Goal: Information Seeking & Learning: Find specific fact

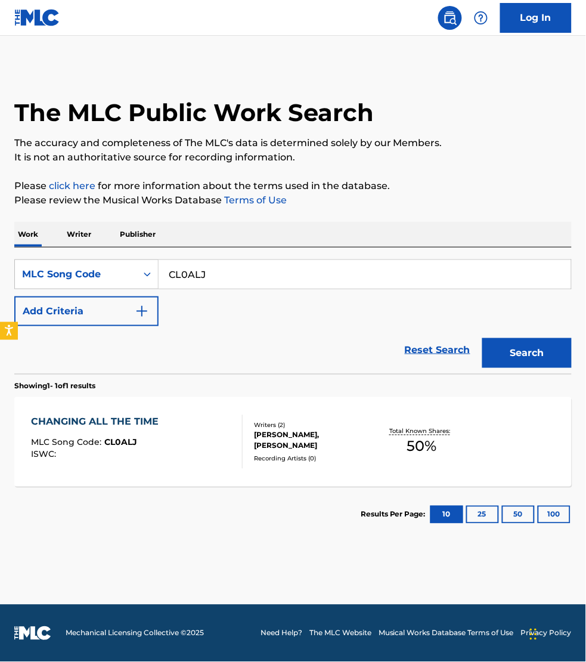
click at [227, 261] on input "CL0ALJ" at bounding box center [365, 274] width 413 height 29
type input "C17090"
click at [483, 338] on button "Search" at bounding box center [527, 353] width 89 height 30
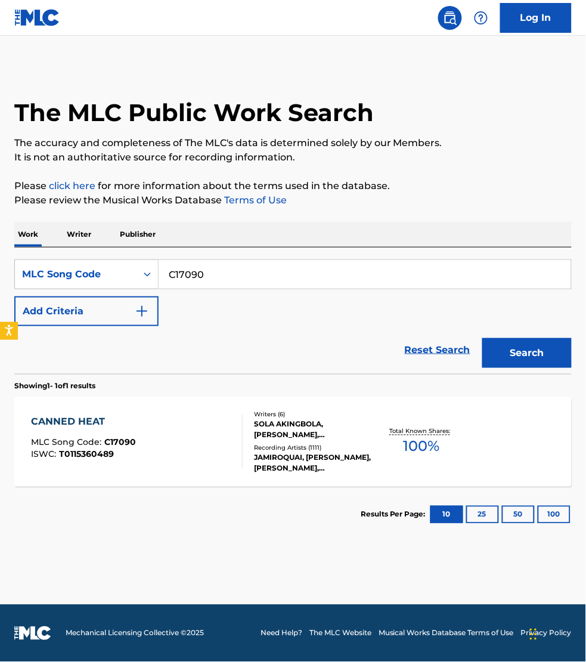
click at [215, 449] on div "CANNED HEAT MLC Song Code : C17090 ISWC : T0115360489" at bounding box center [137, 442] width 212 height 54
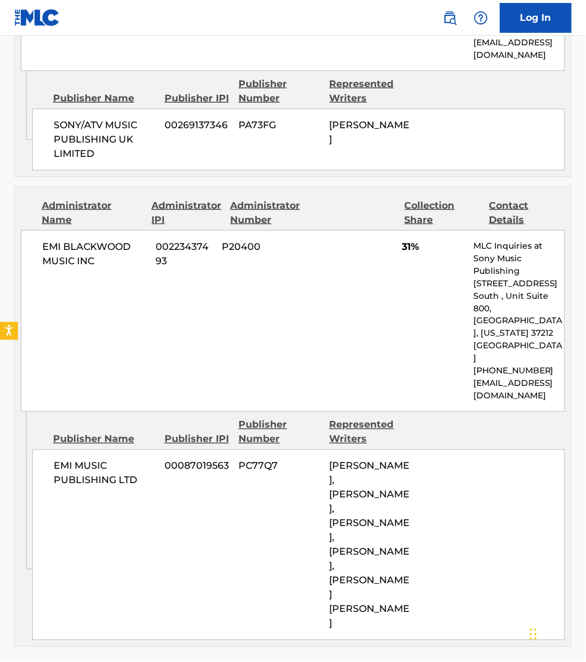
scroll to position [895, 0]
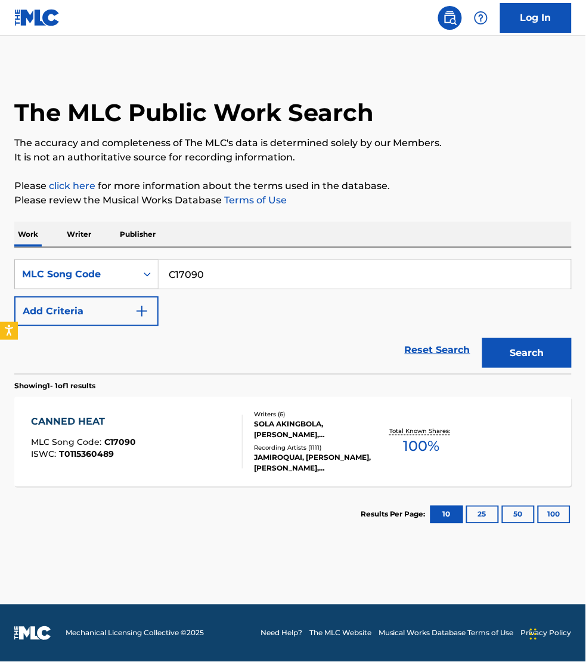
click at [204, 269] on input "C17090" at bounding box center [365, 274] width 413 height 29
paste input "S47Q44"
type input "S47Q44"
click at [483, 338] on button "Search" at bounding box center [527, 353] width 89 height 30
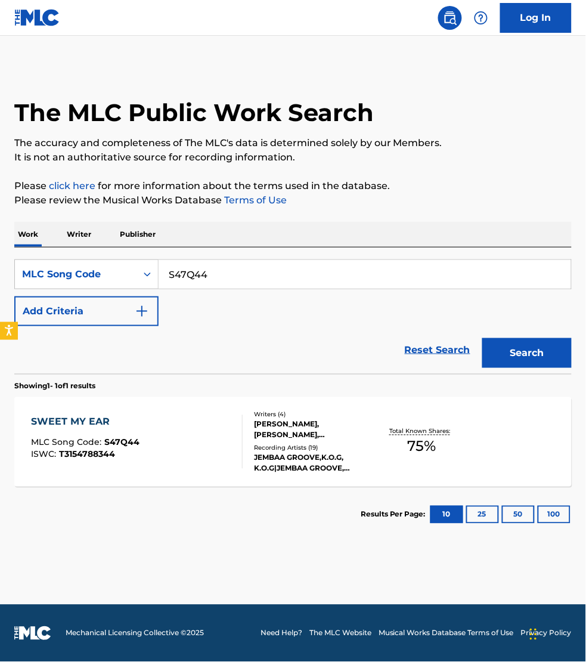
click at [210, 434] on div "SWEET MY EAR MLC Song Code : S47Q44 ISWC : T3154788344" at bounding box center [137, 442] width 212 height 54
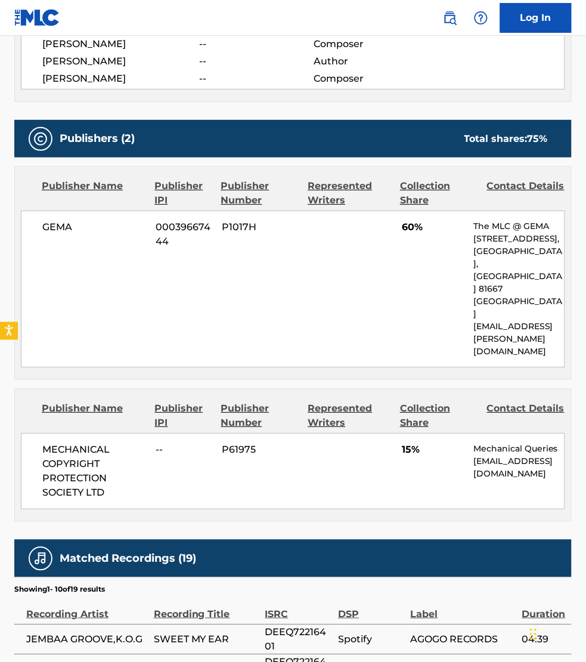
scroll to position [541, 0]
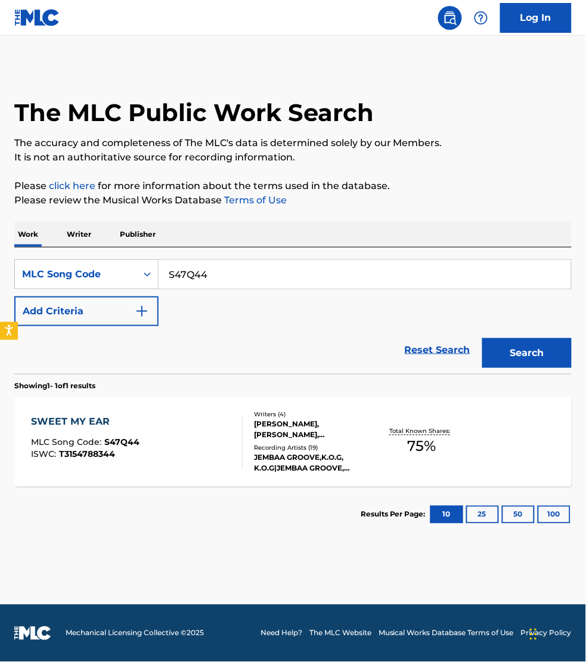
click at [229, 275] on input "S47Q44" at bounding box center [365, 274] width 413 height 29
paste input "64F7E"
type input "S64F7E"
click at [511, 332] on div "Search" at bounding box center [524, 350] width 95 height 48
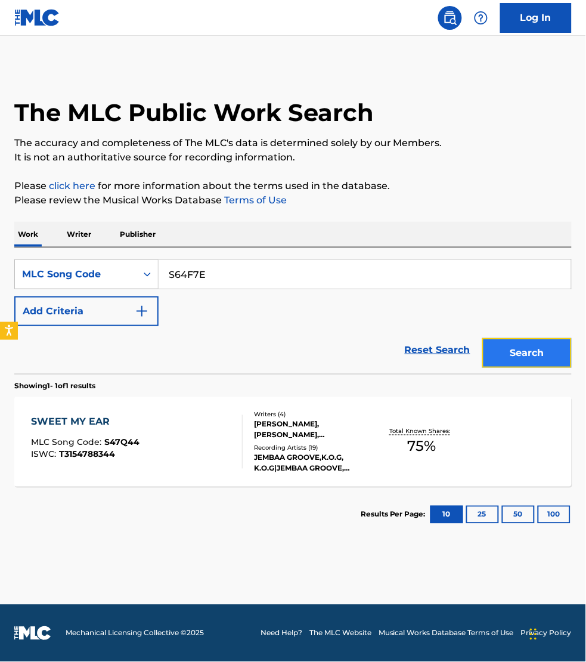
click at [508, 350] on button "Search" at bounding box center [527, 353] width 89 height 30
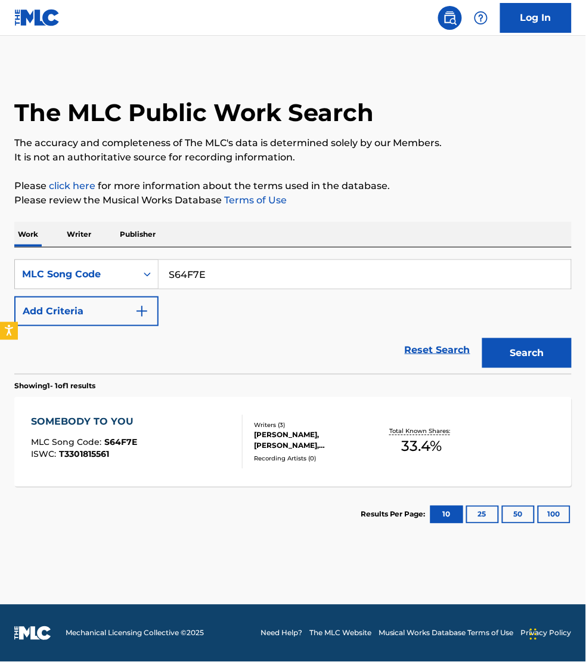
click at [218, 433] on div "SOMEBODY TO YOU MLC Song Code : S64F7E ISWC : T3301815561" at bounding box center [137, 442] width 212 height 54
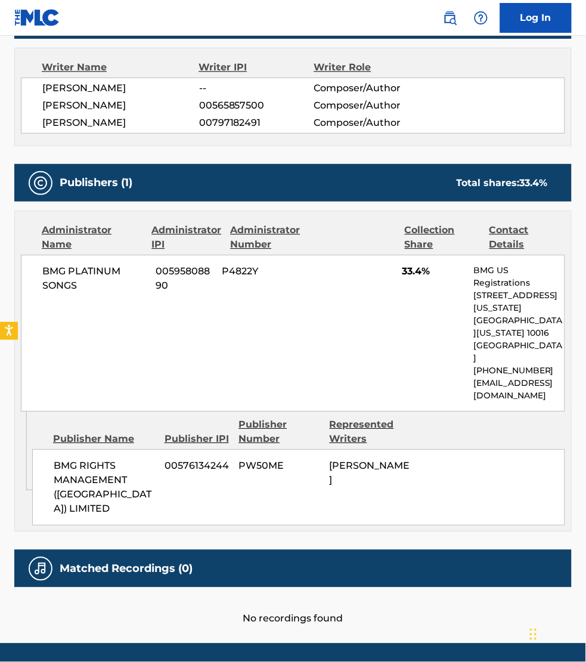
scroll to position [419, 0]
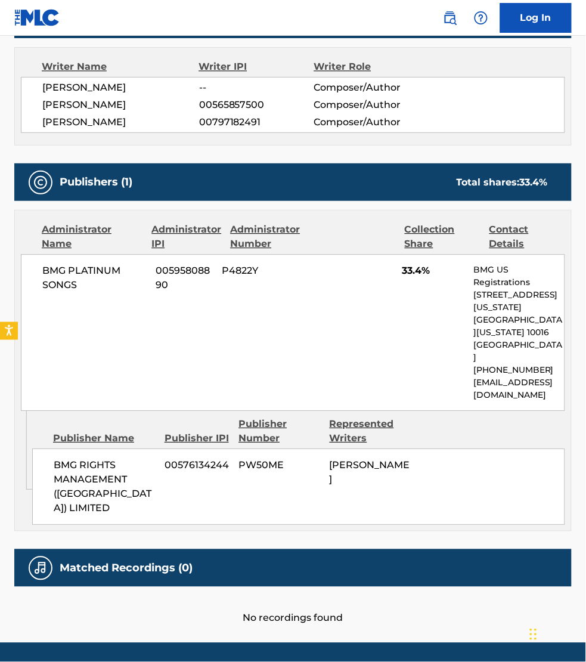
click at [569, 226] on div "Administrator Name Administrator IPI Administrator Number Collection Share Cont…" at bounding box center [293, 311] width 557 height 200
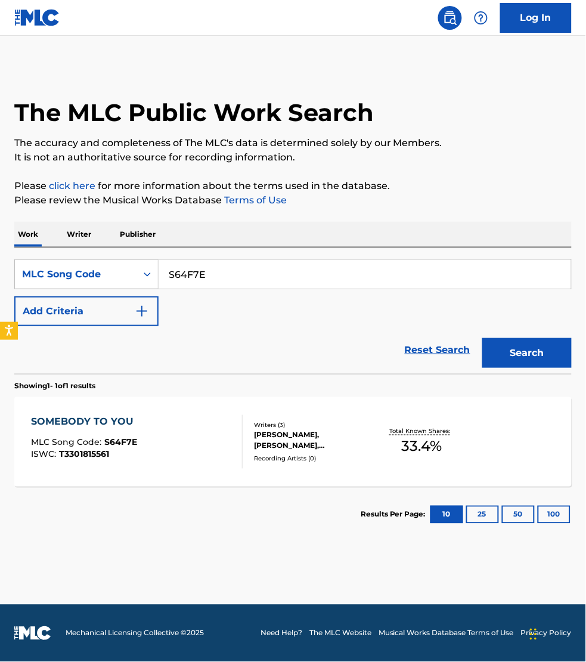
click at [209, 267] on input "S64F7E" at bounding box center [365, 274] width 413 height 29
paste input "Q00914"
type input "Q00914"
click at [483, 338] on button "Search" at bounding box center [527, 353] width 89 height 30
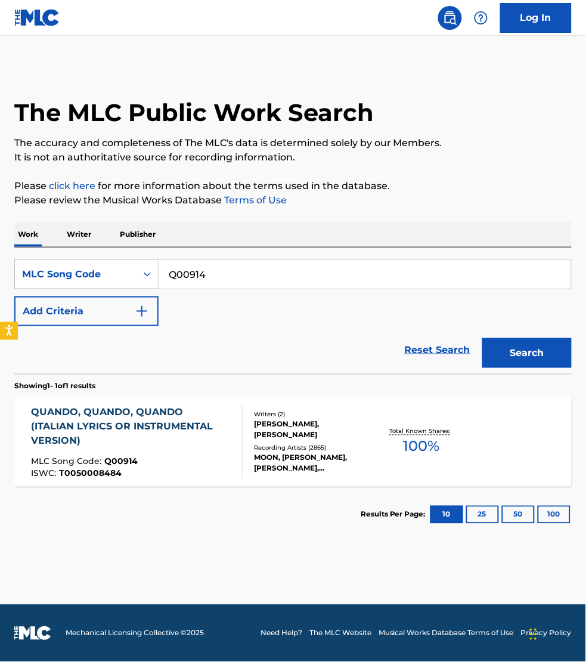
click at [230, 482] on div "QUANDO, QUANDO, QUANDO (ITALIAN LYRICS OR INSTRUMENTAL VERSION) MLC Song Code :…" at bounding box center [293, 441] width 558 height 89
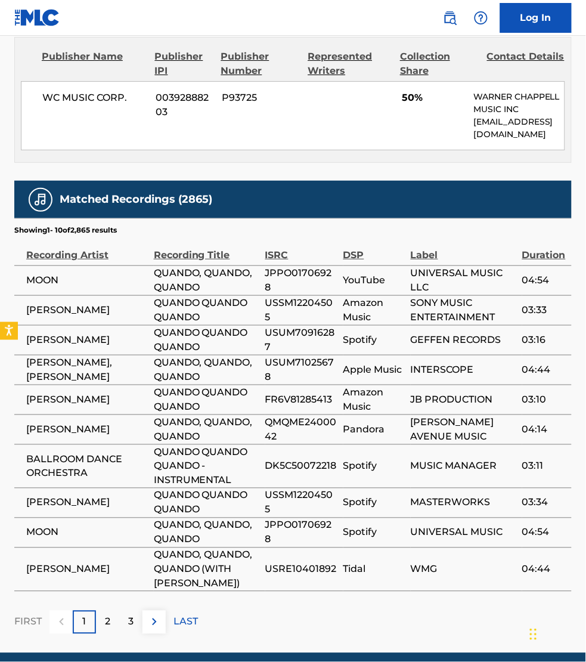
scroll to position [1510, 0]
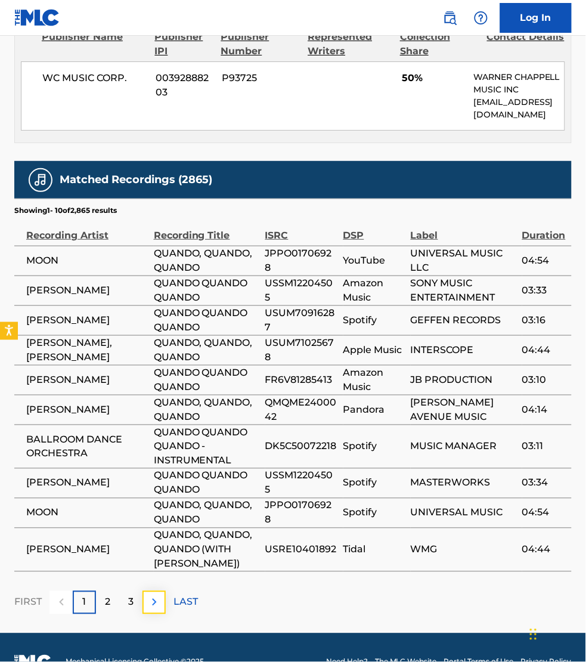
click at [155, 595] on img at bounding box center [154, 602] width 14 height 14
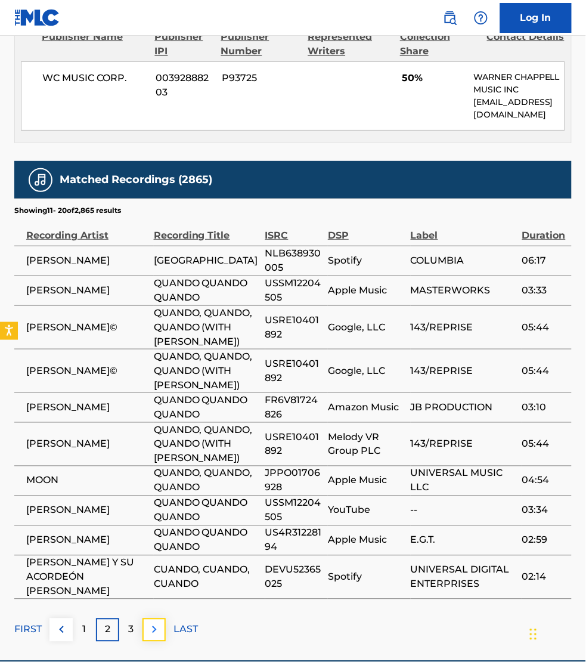
click at [151, 623] on img at bounding box center [154, 630] width 14 height 14
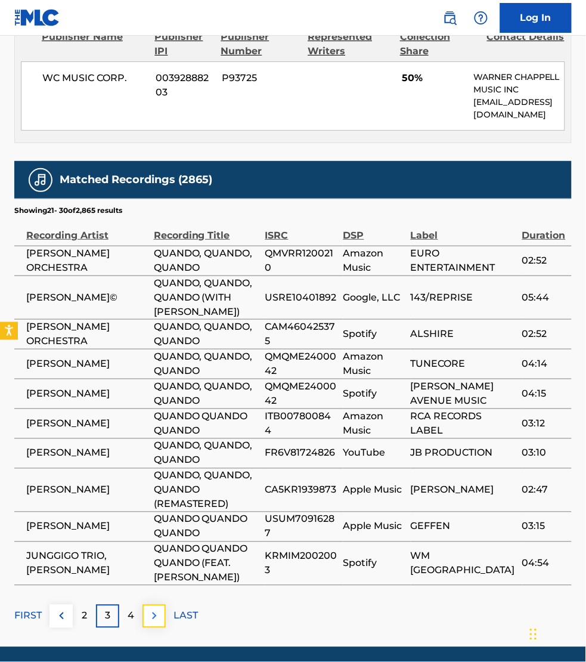
click at [155, 609] on img at bounding box center [154, 616] width 14 height 14
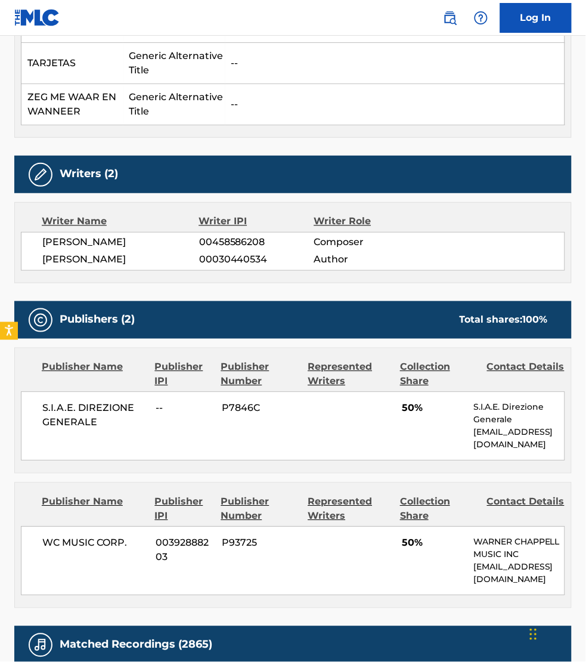
scroll to position [1055, 0]
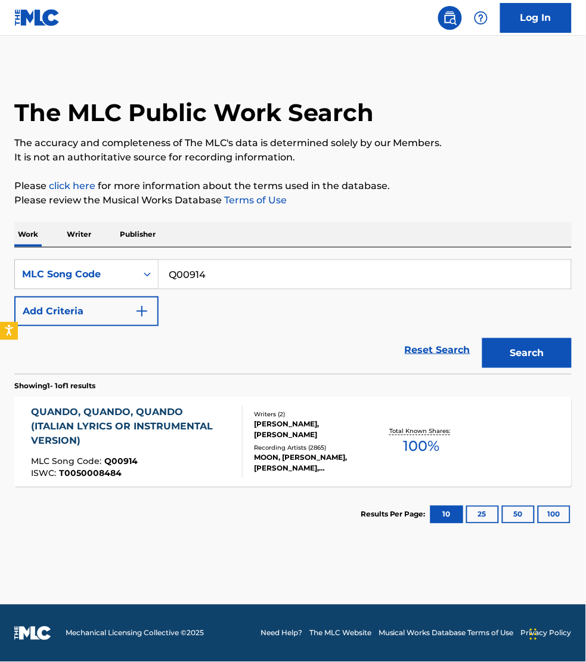
click at [220, 271] on input "Q00914" at bounding box center [365, 274] width 413 height 29
paste input "ES4O7O"
click at [483, 338] on button "Search" at bounding box center [527, 353] width 89 height 30
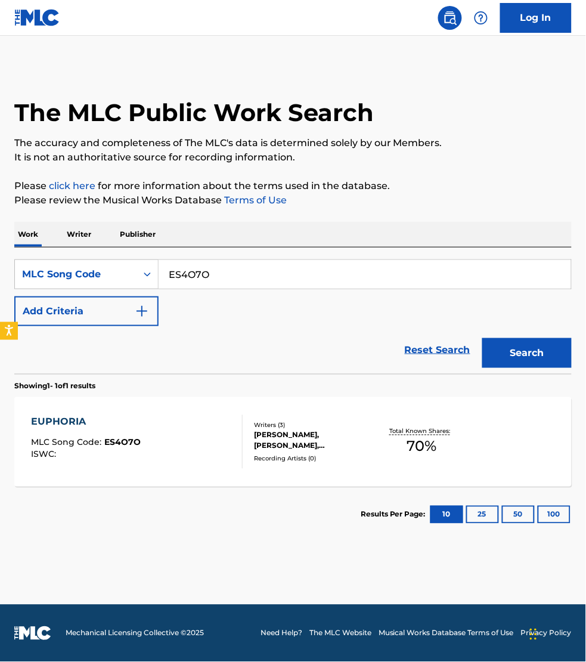
click at [196, 273] on input "ES4O7O" at bounding box center [365, 274] width 413 height 29
paste input "T37750"
type input "T37750"
click at [483, 338] on button "Search" at bounding box center [527, 353] width 89 height 30
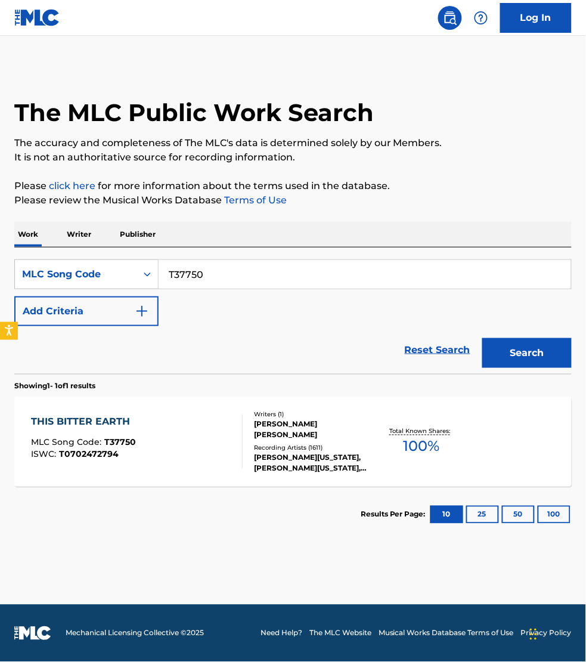
click at [179, 430] on div "THIS BITTER EARTH MLC Song Code : T37750 ISWC : T0702472794" at bounding box center [137, 442] width 212 height 54
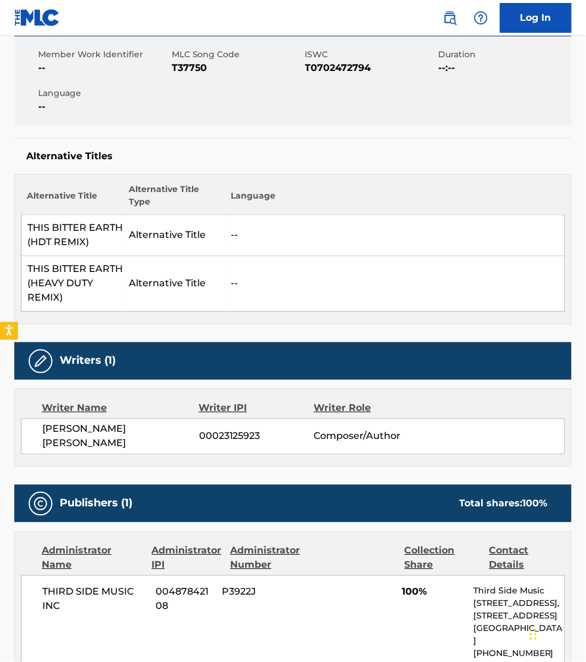
scroll to position [224, 0]
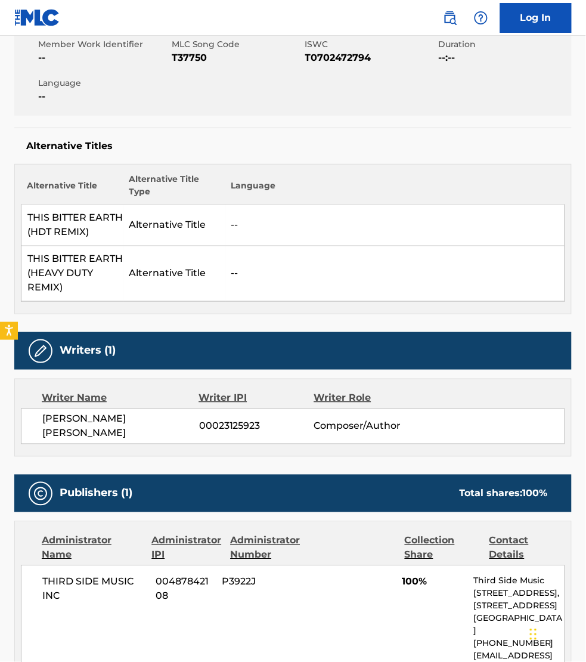
click at [561, 314] on div "Alternative Title Alternative Title Type Language THIS BITTER EARTH (HDT REMIX)…" at bounding box center [293, 239] width 558 height 150
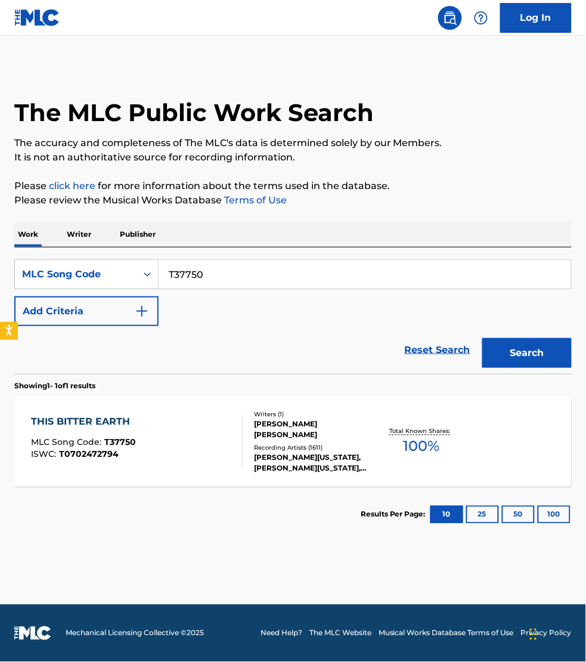
click at [209, 277] on input "T37750" at bounding box center [365, 274] width 413 height 29
paste input "HQ5KMK"
type input "HQ5KMK"
click at [483, 338] on button "Search" at bounding box center [527, 353] width 89 height 30
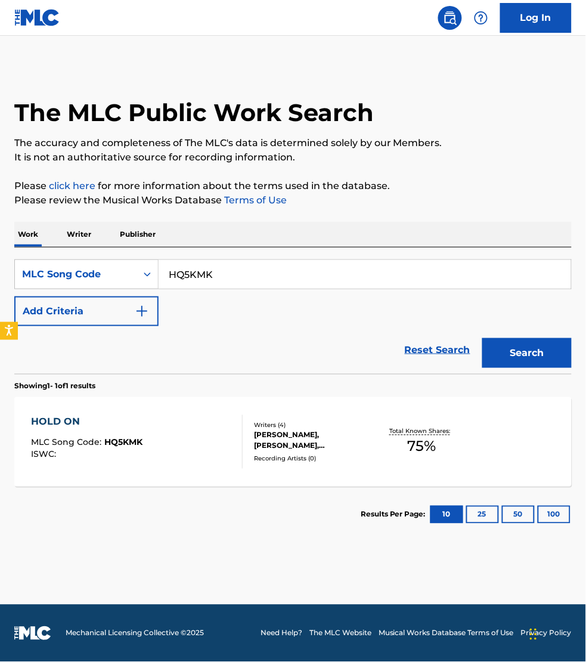
click at [210, 449] on div "HOLD ON MLC Song Code : HQ5KMK ISWC :" at bounding box center [137, 442] width 212 height 54
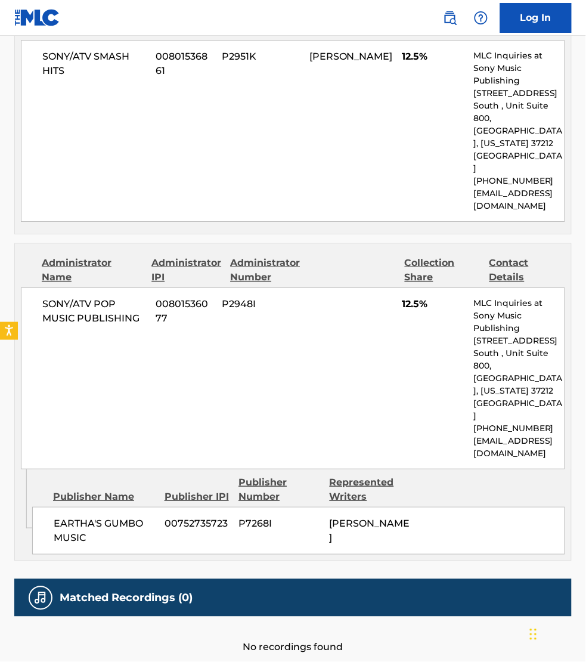
scroll to position [1372, 0]
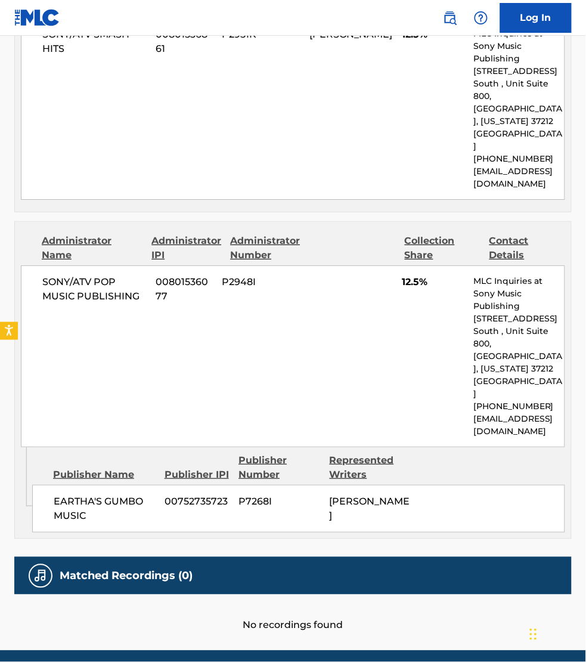
click at [564, 398] on div "SONY/ATV POP MUSIC PUBLISHING 00801536077 P2948I 12.5% MLC Inquiries at Sony Mu…" at bounding box center [293, 356] width 545 height 182
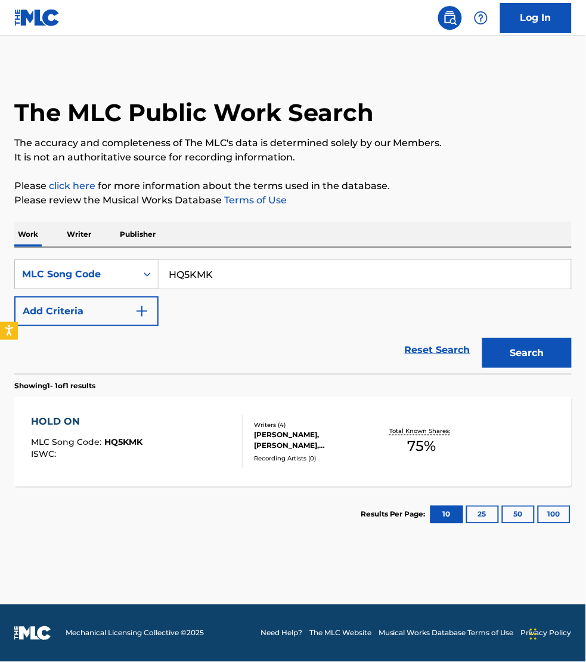
click at [225, 264] on input "HQ5KMK" at bounding box center [365, 274] width 413 height 29
paste input "BVC13J"
type input "BVC13J"
click at [483, 338] on button "Search" at bounding box center [527, 353] width 89 height 30
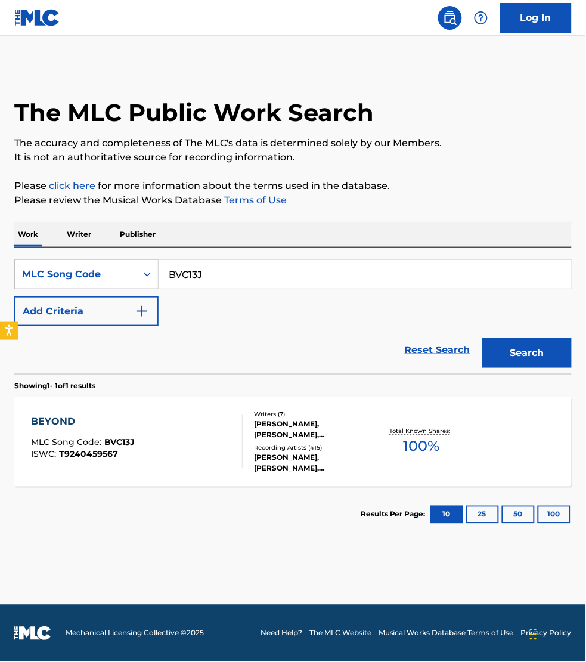
click at [215, 437] on div "BEYOND MLC Song Code : BVC13J ISWC : T9240459567" at bounding box center [137, 442] width 212 height 54
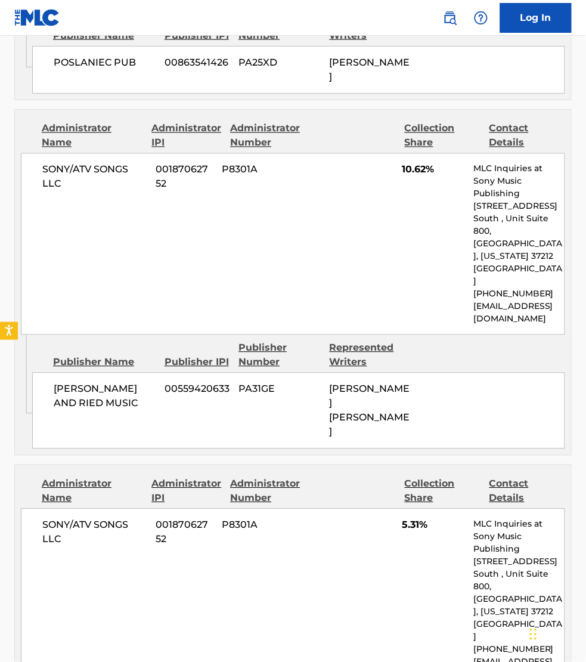
scroll to position [3411, 0]
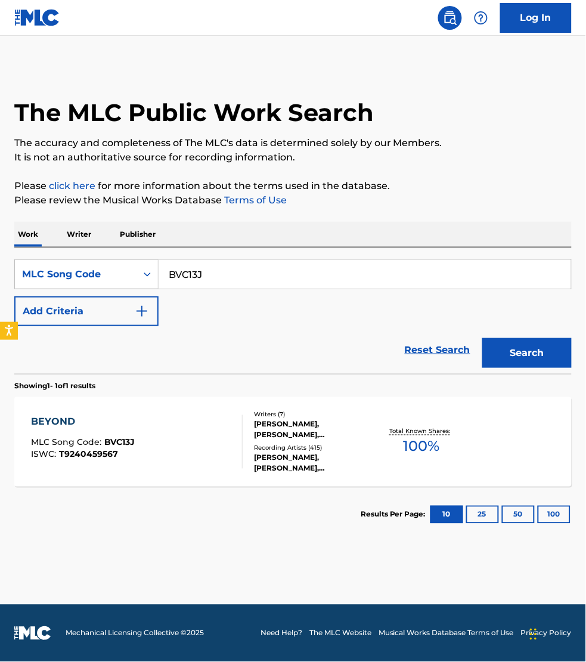
click at [224, 270] on input "BVC13J" at bounding box center [365, 274] width 413 height 29
paste input "LT5OC1"
type input "LT5OC1"
click at [483, 338] on button "Search" at bounding box center [527, 353] width 89 height 30
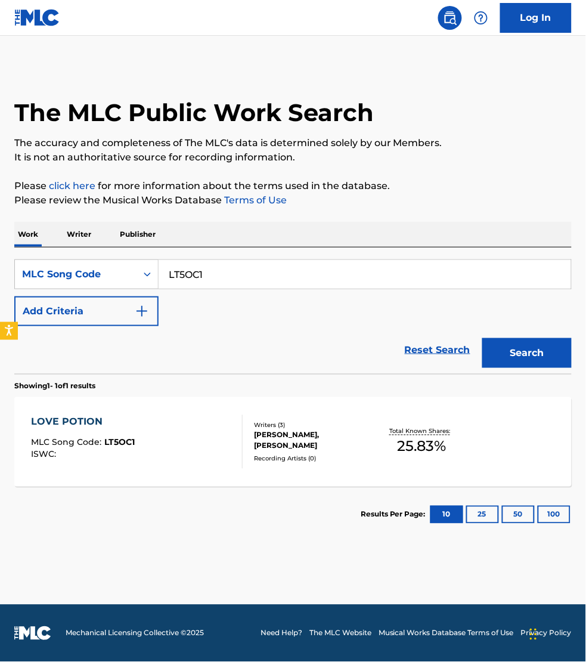
click at [221, 446] on div "LOVE POTION MLC Song Code : LT5OC1 ISWC :" at bounding box center [137, 442] width 212 height 54
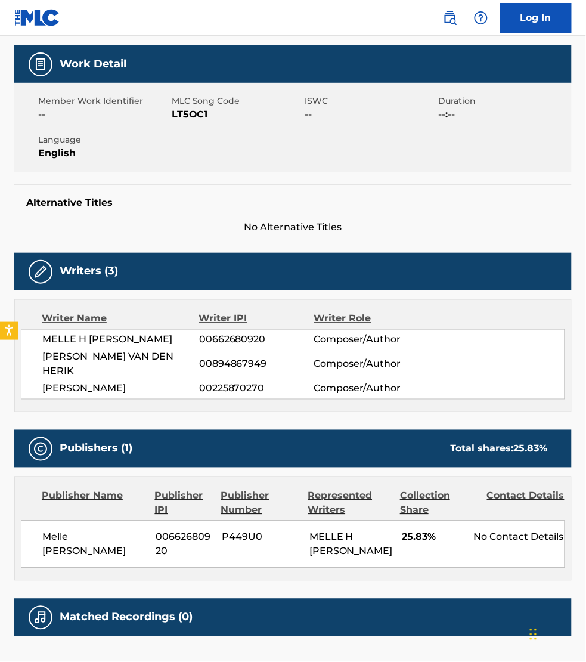
scroll to position [242, 0]
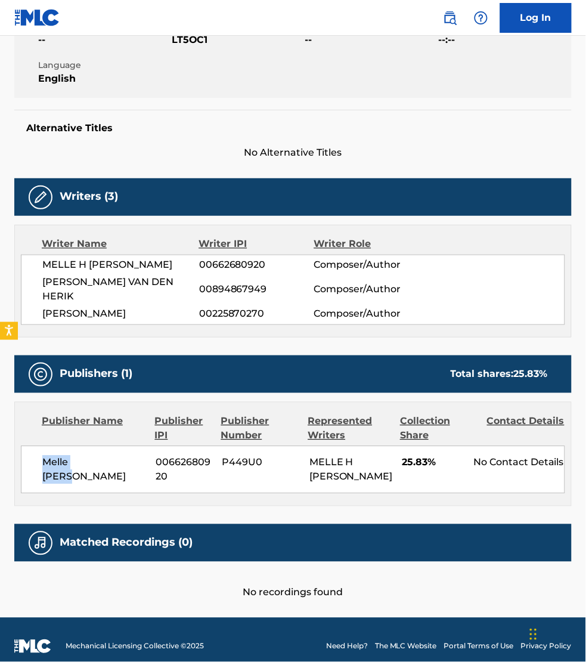
drag, startPoint x: 97, startPoint y: 448, endPoint x: 41, endPoint y: 453, distance: 56.3
click at [41, 453] on div "Melle [PERSON_NAME] 00662680920 P449U0 MELLE H [PERSON_NAME] 25.83% No Contact …" at bounding box center [293, 470] width 545 height 48
copy span "Melle [PERSON_NAME]"
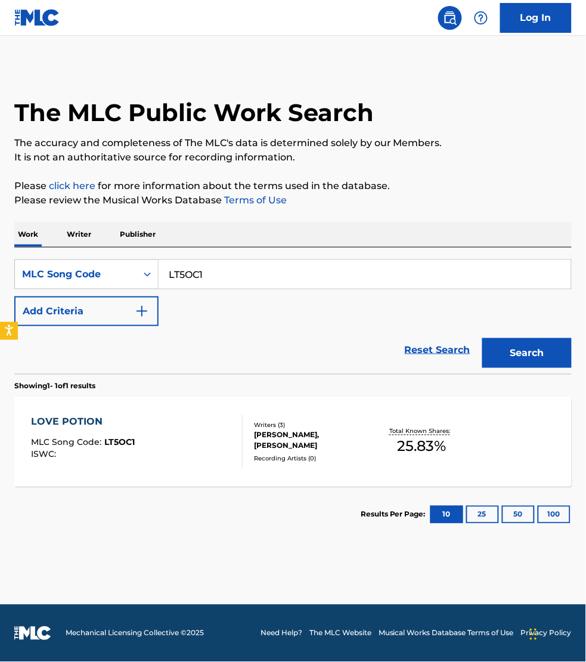
click at [205, 268] on input "LT5OC1" at bounding box center [365, 274] width 413 height 29
paste input "RA8OHP"
type input "RA8OHP"
click at [483, 338] on button "Search" at bounding box center [527, 353] width 89 height 30
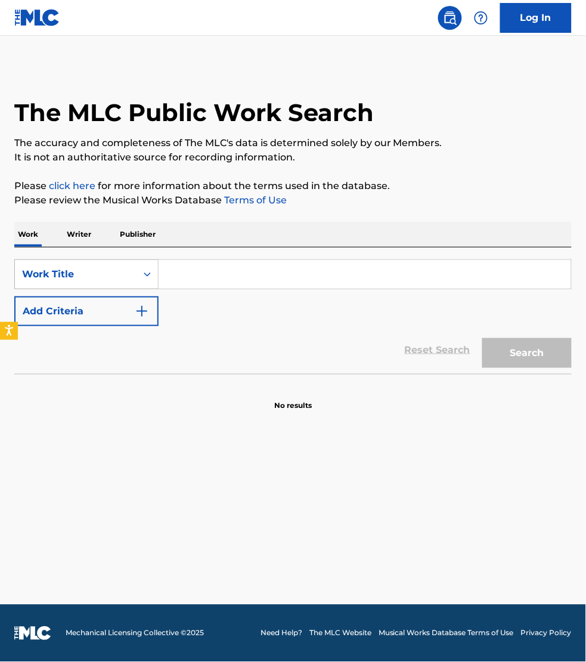
click at [112, 275] on div "Work Title" at bounding box center [75, 274] width 107 height 14
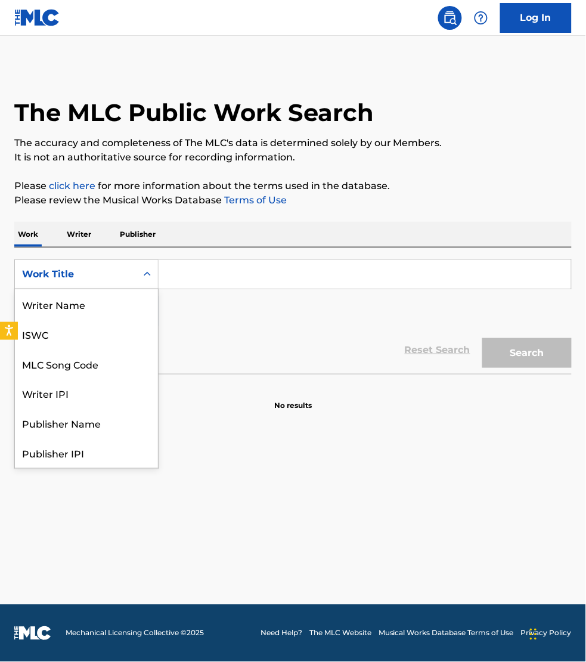
scroll to position [60, 0]
click at [106, 295] on div "MLC Song Code" at bounding box center [86, 304] width 143 height 30
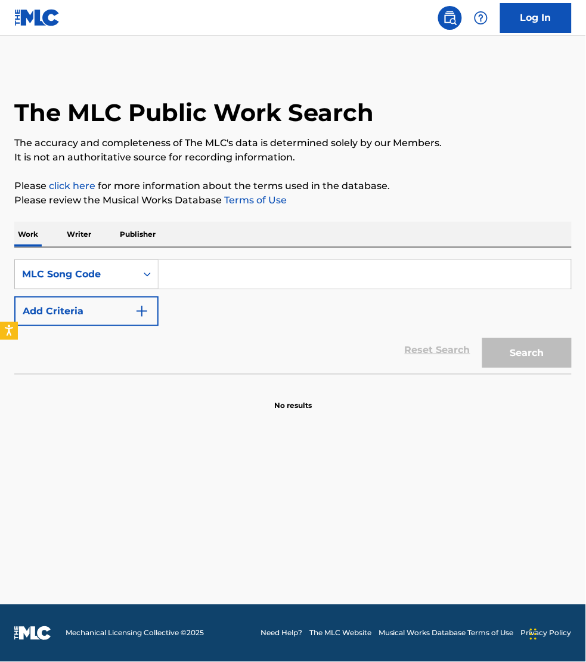
click at [192, 283] on input "Search Form" at bounding box center [365, 274] width 413 height 29
paste input "RN7H9I"
type input "RN7H9I"
click at [483, 338] on button "Search" at bounding box center [527, 353] width 89 height 30
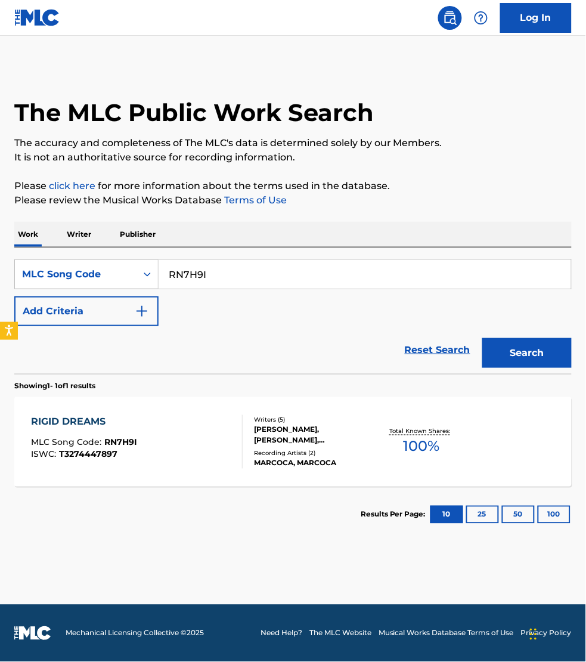
click at [181, 421] on div "RIGID DREAMS MLC Song Code : RN7H9I ISWC : T3274447897" at bounding box center [137, 442] width 212 height 54
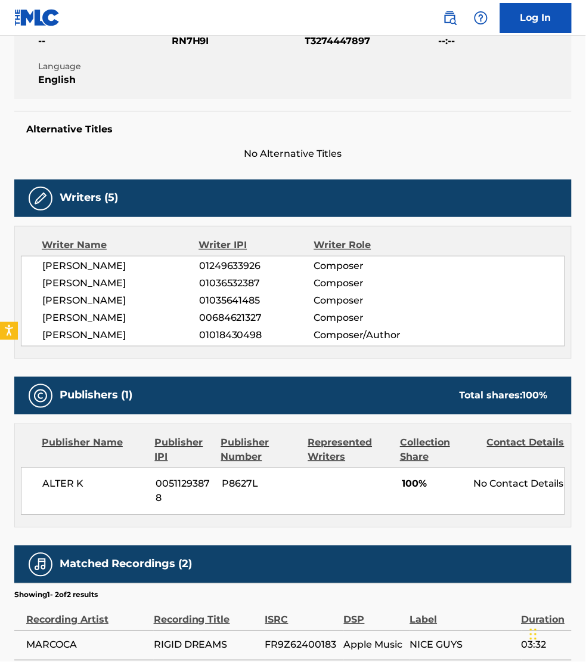
scroll to position [242, 0]
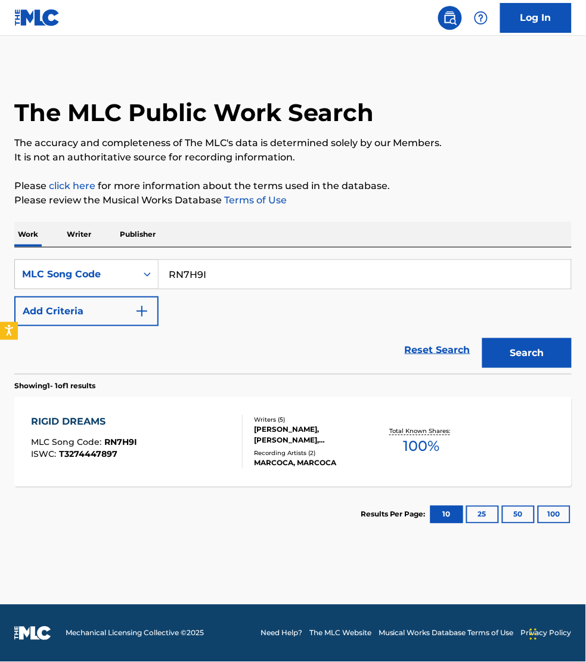
click at [234, 275] on input "RN7H9I" at bounding box center [365, 274] width 413 height 29
paste input "MB8LJG"
type input "MB8LJG"
click at [483, 338] on button "Search" at bounding box center [527, 353] width 89 height 30
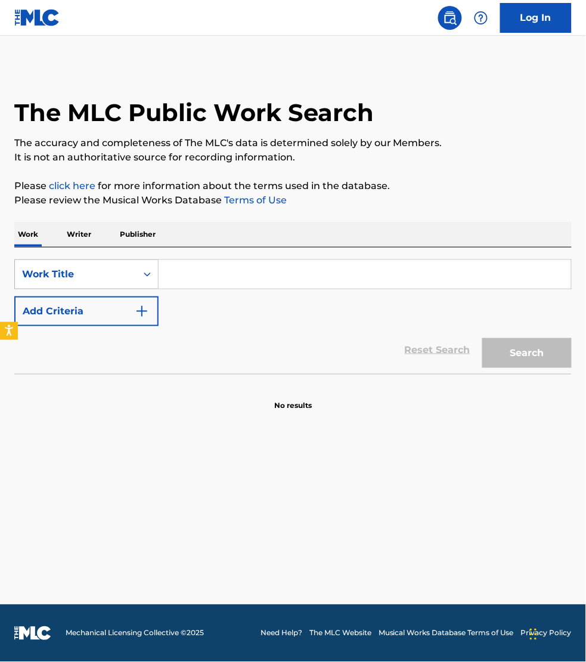
drag, startPoint x: 127, startPoint y: 272, endPoint x: 123, endPoint y: 288, distance: 16.6
click at [125, 276] on div "Work Title" at bounding box center [75, 274] width 107 height 14
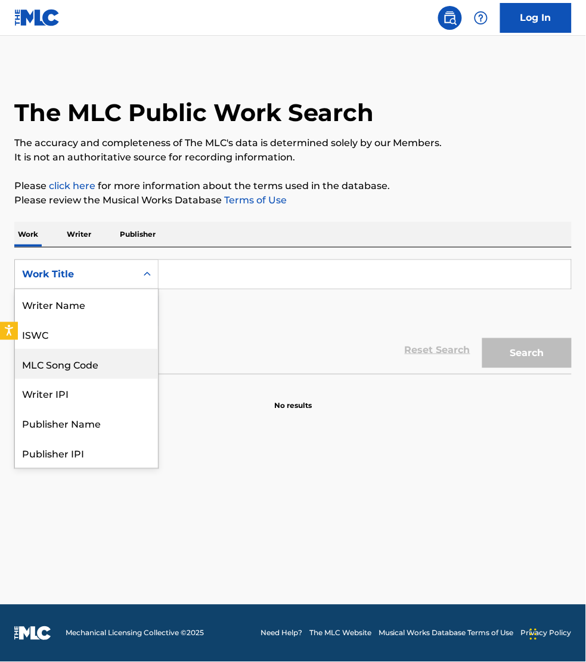
click at [121, 349] on div "MLC Song Code" at bounding box center [86, 364] width 143 height 30
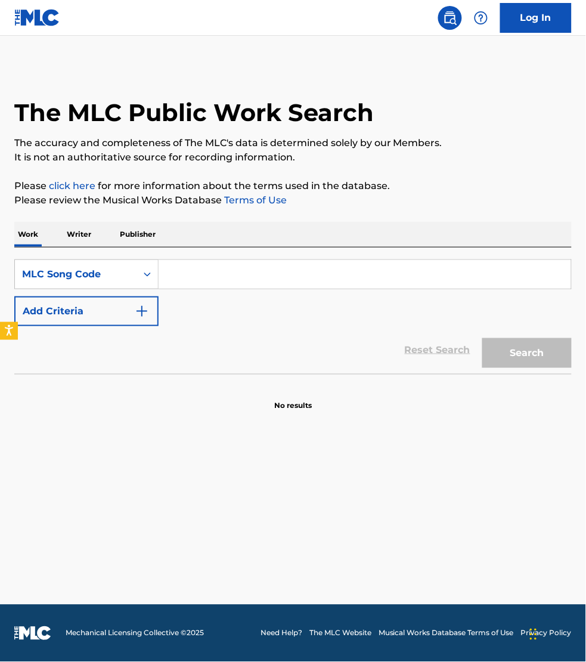
click at [195, 282] on input "Search Form" at bounding box center [365, 274] width 413 height 29
paste input "GE8M7O"
type input "GE8M7O"
click at [483, 338] on button "Search" at bounding box center [527, 353] width 89 height 30
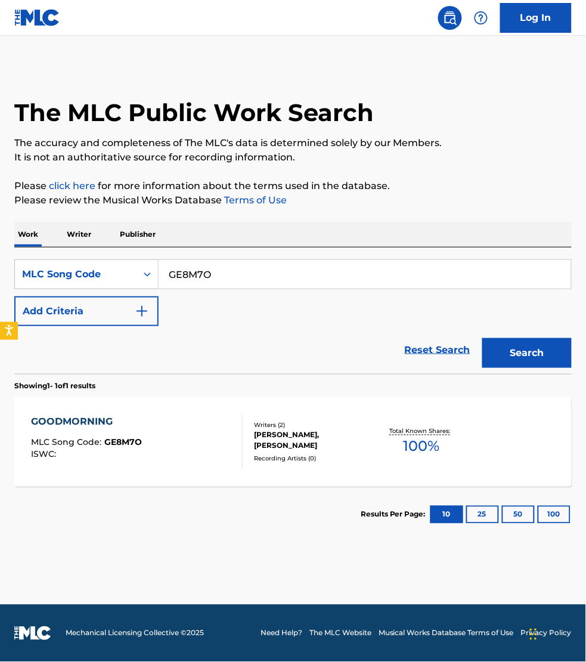
click at [225, 409] on div "GOODMORNING MLC Song Code : GE8M7O ISWC : Writers ( 2 ) [PERSON_NAME], [PERSON_…" at bounding box center [293, 441] width 558 height 89
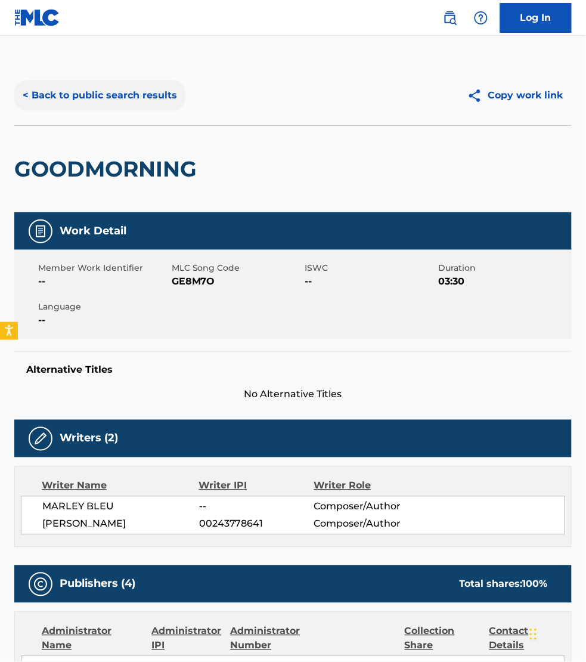
click at [76, 101] on button "< Back to public search results" at bounding box center [99, 96] width 171 height 30
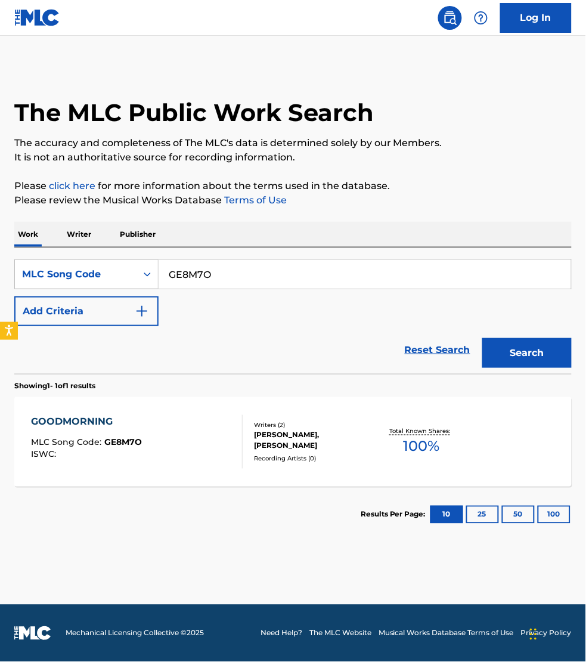
click at [242, 273] on input "GE8M7O" at bounding box center [365, 274] width 413 height 29
paste input "BF6KY5"
click at [483, 338] on button "Search" at bounding box center [527, 353] width 89 height 30
click at [209, 280] on input "BF6KY5" at bounding box center [365, 274] width 413 height 29
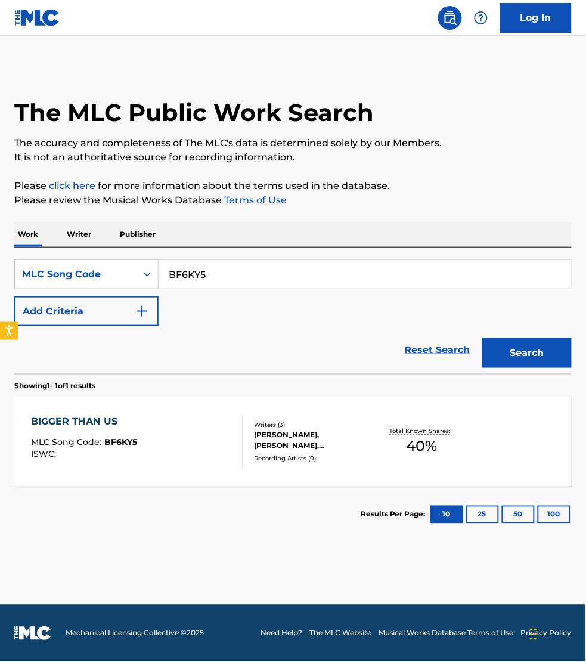
click at [209, 280] on input "BF6KY5" at bounding box center [365, 274] width 413 height 29
paste input "GC020R"
type input "GC020R"
click at [483, 338] on button "Search" at bounding box center [527, 353] width 89 height 30
click at [213, 447] on div "GOLDEN HOUR MLC Song Code : GC020R ISWC :" at bounding box center [137, 442] width 212 height 54
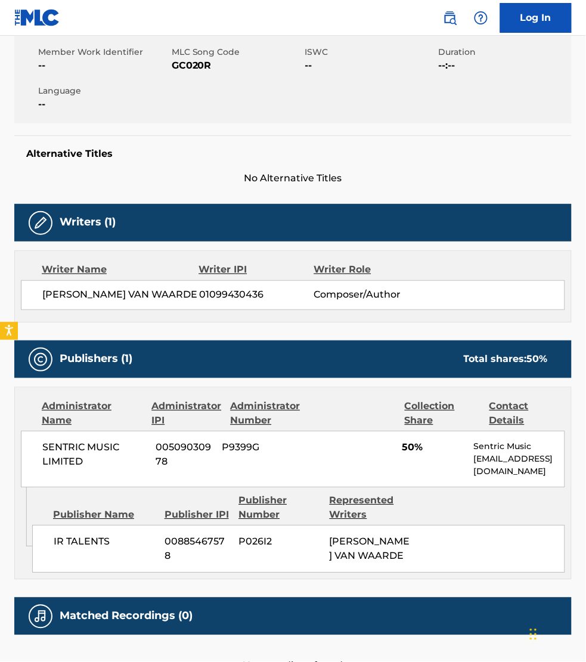
scroll to position [261, 0]
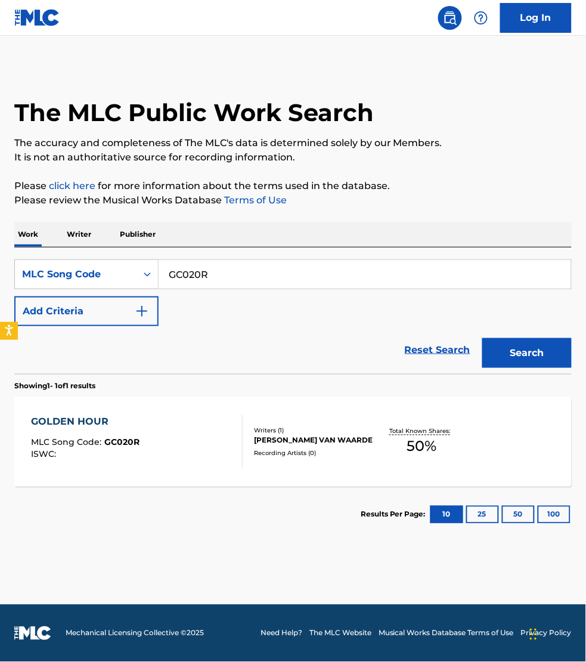
click at [216, 270] on input "GC020R" at bounding box center [365, 274] width 413 height 29
paste input "ES3GGS"
type input "ES3GGS"
click at [483, 338] on button "Search" at bounding box center [527, 353] width 89 height 30
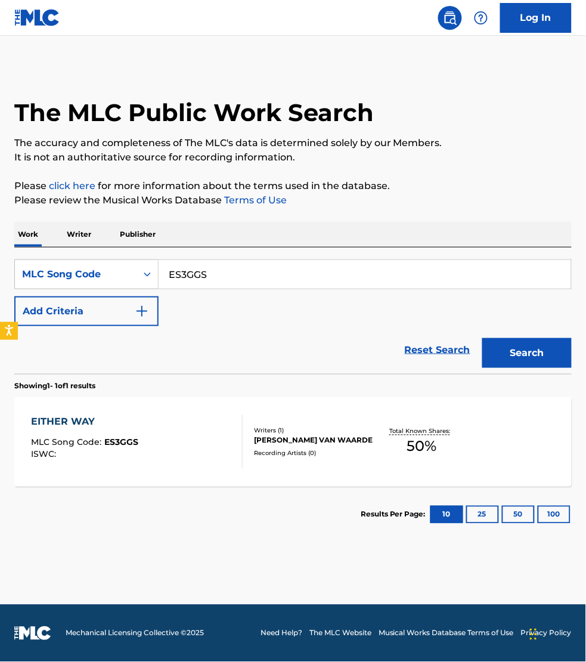
click at [202, 428] on div "EITHER WAY MLC Song Code : ES3GGS ISWC :" at bounding box center [137, 442] width 212 height 54
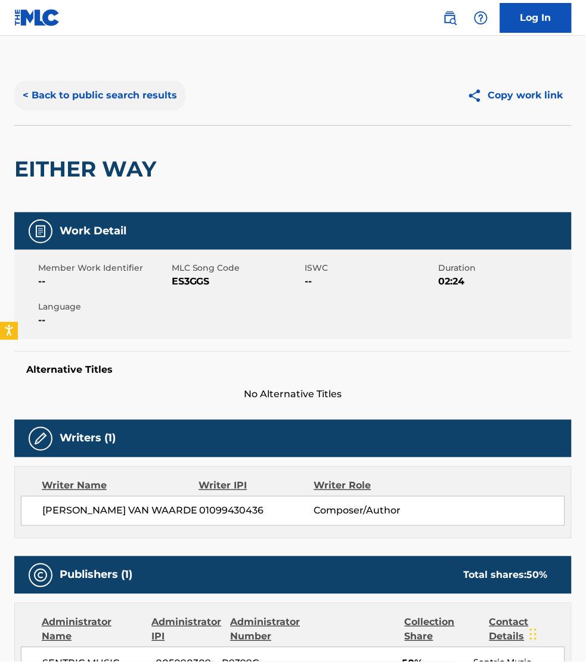
click at [72, 100] on button "< Back to public search results" at bounding box center [99, 96] width 171 height 30
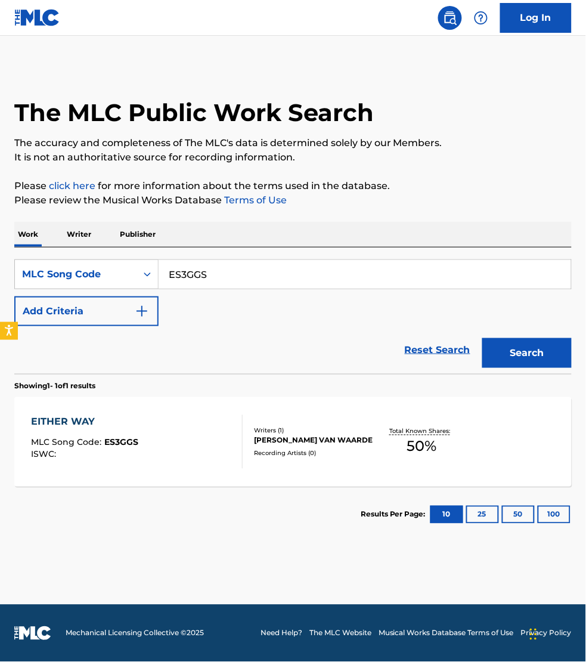
click at [239, 273] on input "ES3GGS" at bounding box center [365, 274] width 413 height 29
paste input "HQ6WKY"
type input "HQ6WKY"
click at [483, 338] on button "Search" at bounding box center [527, 353] width 89 height 30
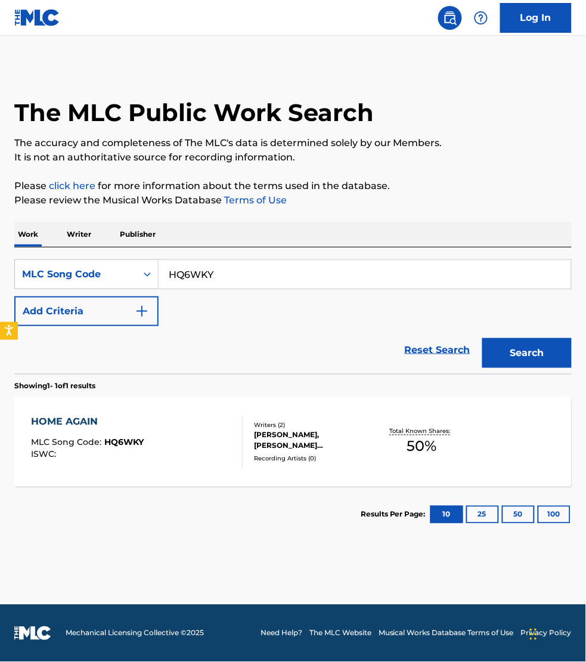
click at [160, 425] on div "HOME AGAIN MLC Song Code : HQ6WKY ISWC :" at bounding box center [137, 442] width 212 height 54
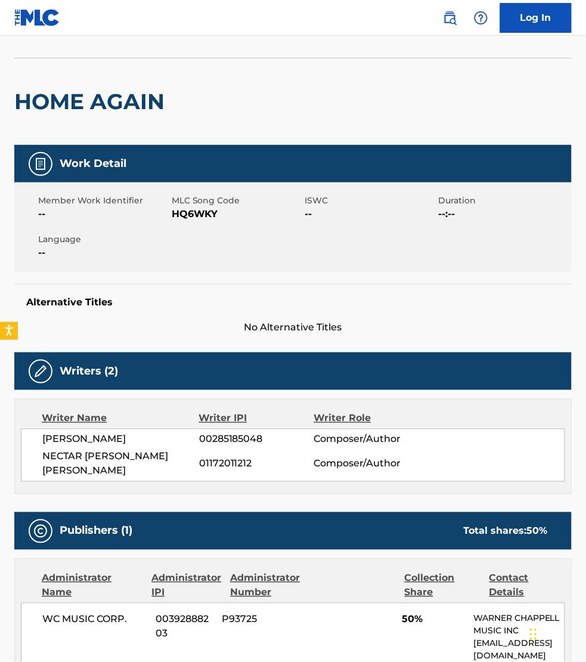
scroll to position [55, 0]
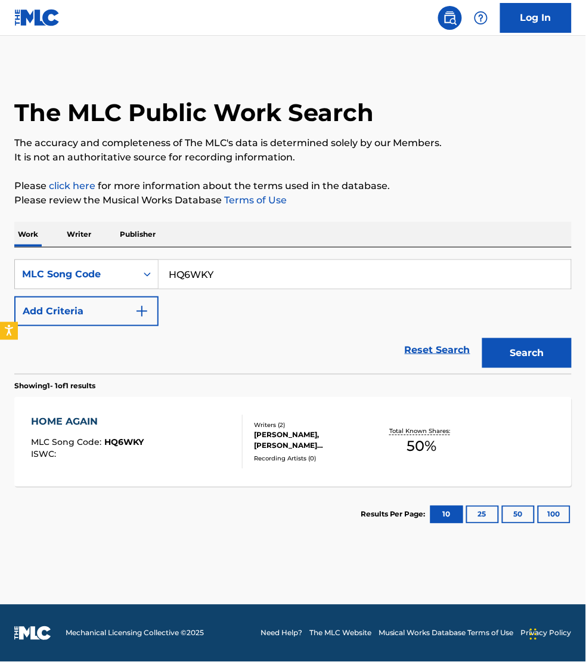
click at [222, 278] on input "HQ6WKY" at bounding box center [365, 274] width 413 height 29
paste input "T51M8T"
type input "T51M8T"
click at [483, 338] on button "Search" at bounding box center [527, 353] width 89 height 30
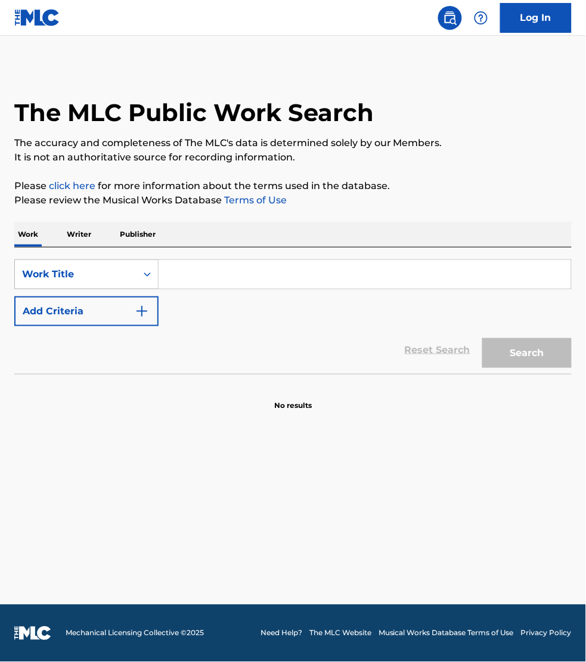
click at [95, 275] on div "Work Title" at bounding box center [75, 274] width 107 height 14
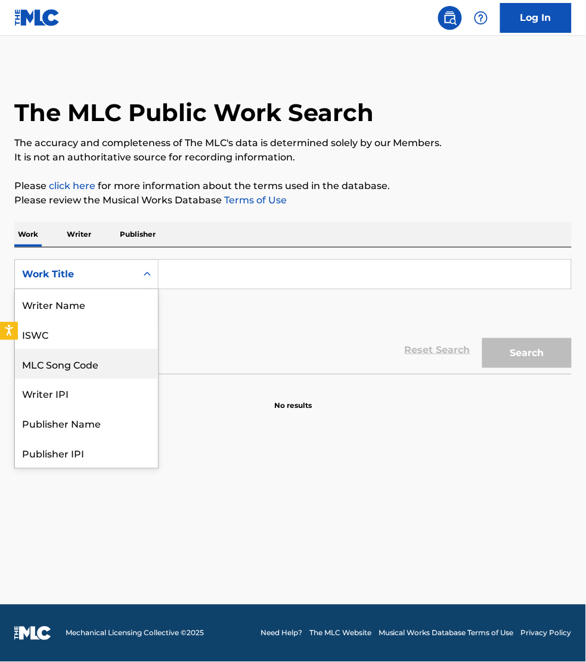
click at [89, 349] on div "MLC Song Code" at bounding box center [86, 364] width 143 height 30
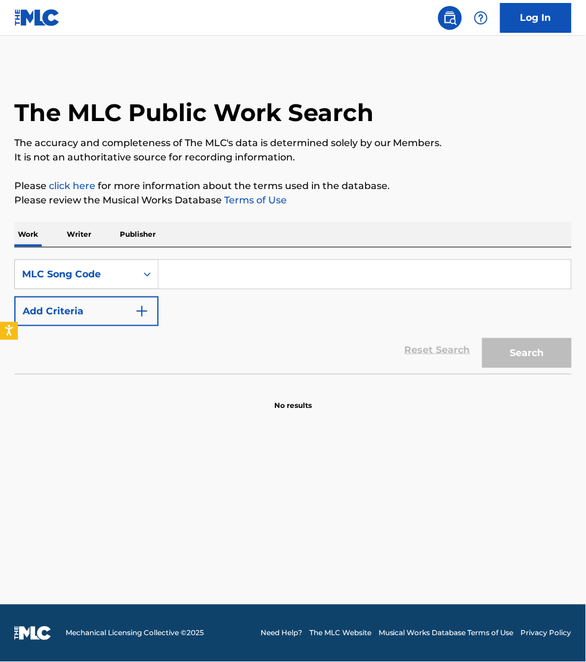
click at [186, 275] on input "Search Form" at bounding box center [365, 274] width 413 height 29
paste input "N969UP"
type input "N969UP"
click at [483, 338] on button "Search" at bounding box center [527, 353] width 89 height 30
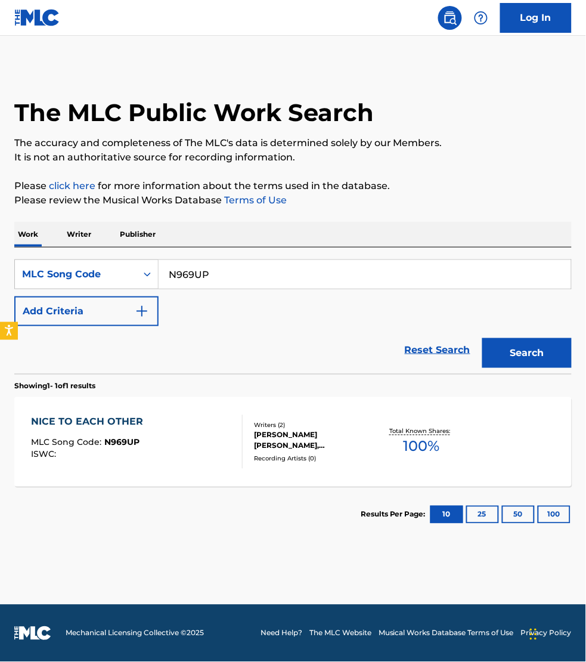
click at [180, 434] on div "NICE TO EACH OTHER MLC Song Code : N969UP ISWC :" at bounding box center [137, 442] width 212 height 54
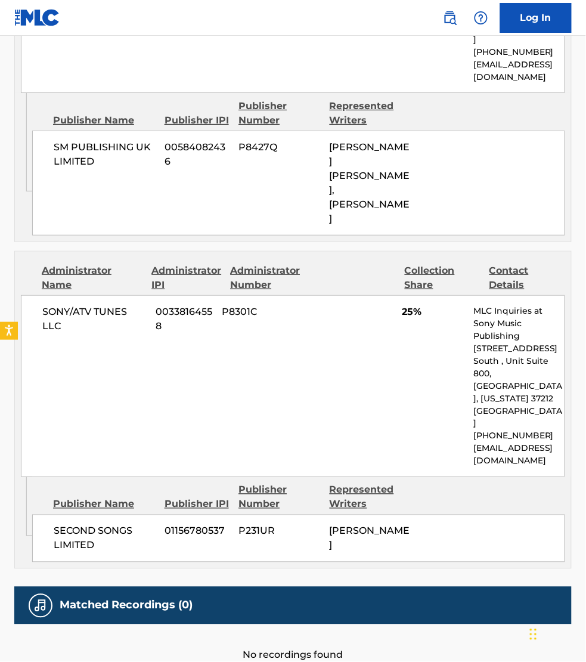
scroll to position [764, 0]
